Goal: Information Seeking & Learning: Learn about a topic

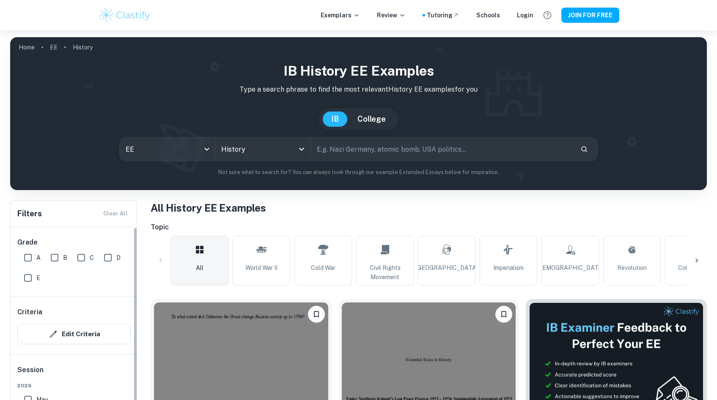
scroll to position [118, 0]
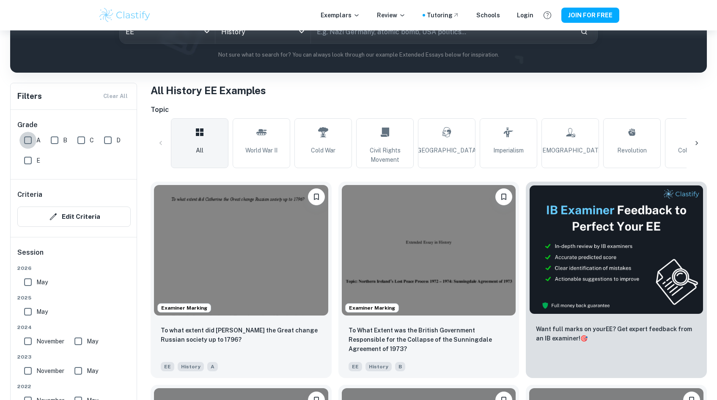
click at [27, 140] on input "A" at bounding box center [27, 140] width 17 height 17
checkbox input "true"
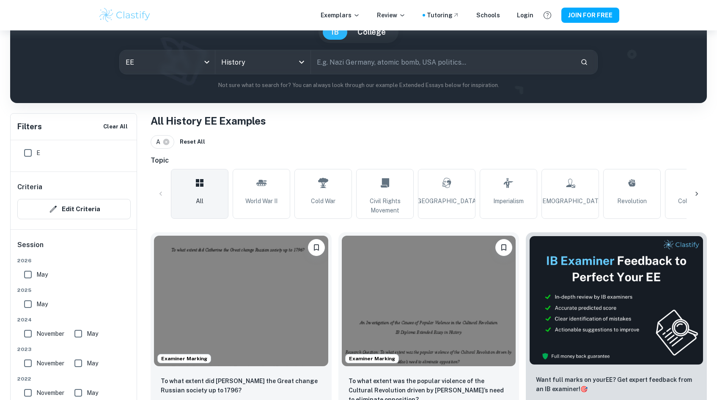
scroll to position [0, 0]
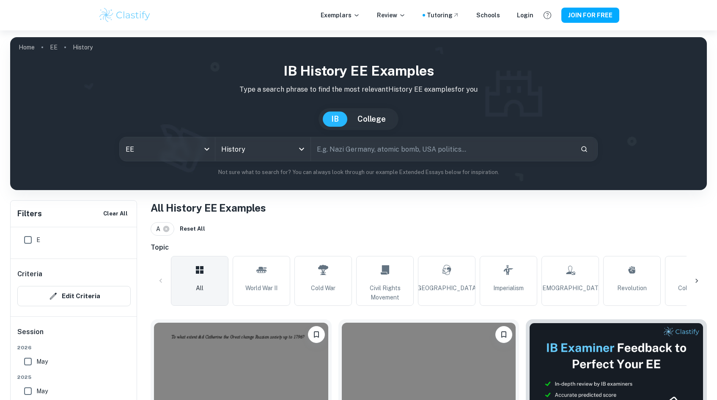
click at [343, 156] on input "text" at bounding box center [442, 149] width 263 height 24
type input "great [MEDICAL_DATA]"
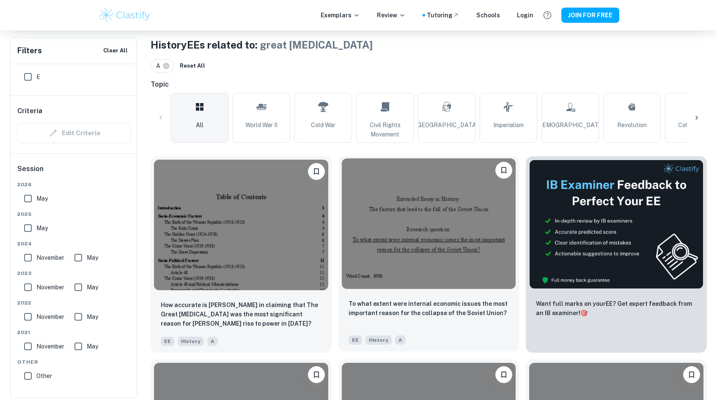
scroll to position [172, 0]
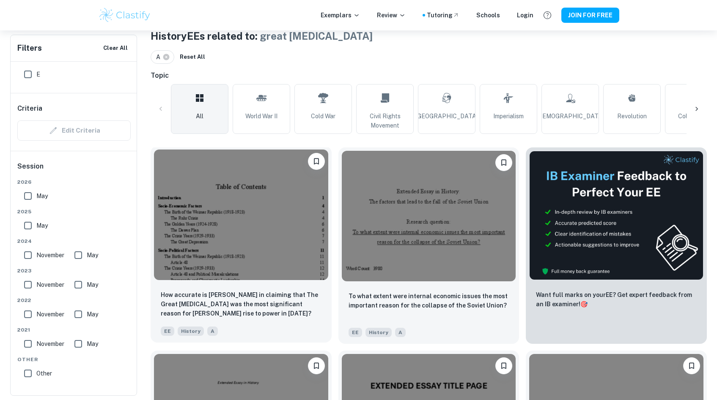
click at [306, 269] on img at bounding box center [241, 215] width 174 height 131
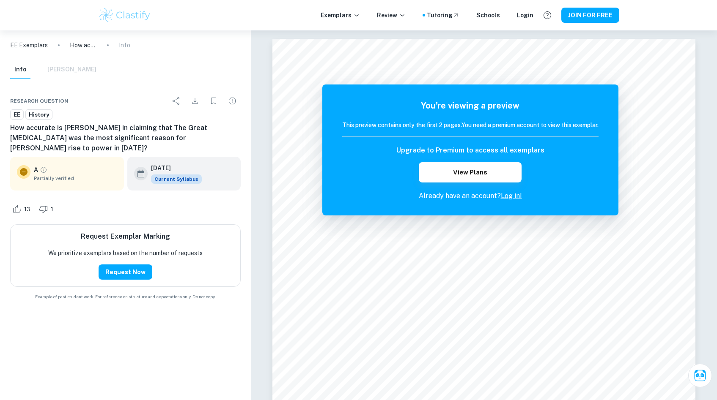
scroll to position [172, 0]
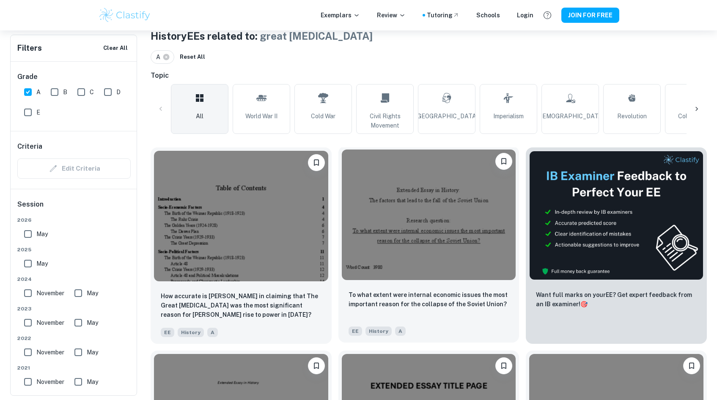
click at [414, 269] on img at bounding box center [429, 215] width 174 height 131
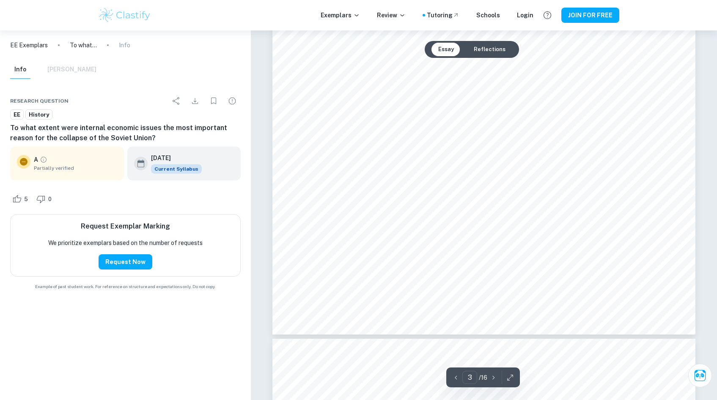
scroll to position [1642, 0]
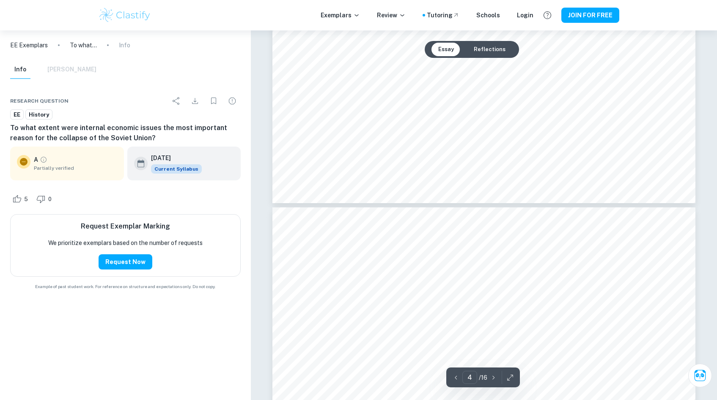
type input "3"
